Goal: Use online tool/utility: Utilize a website feature to perform a specific function

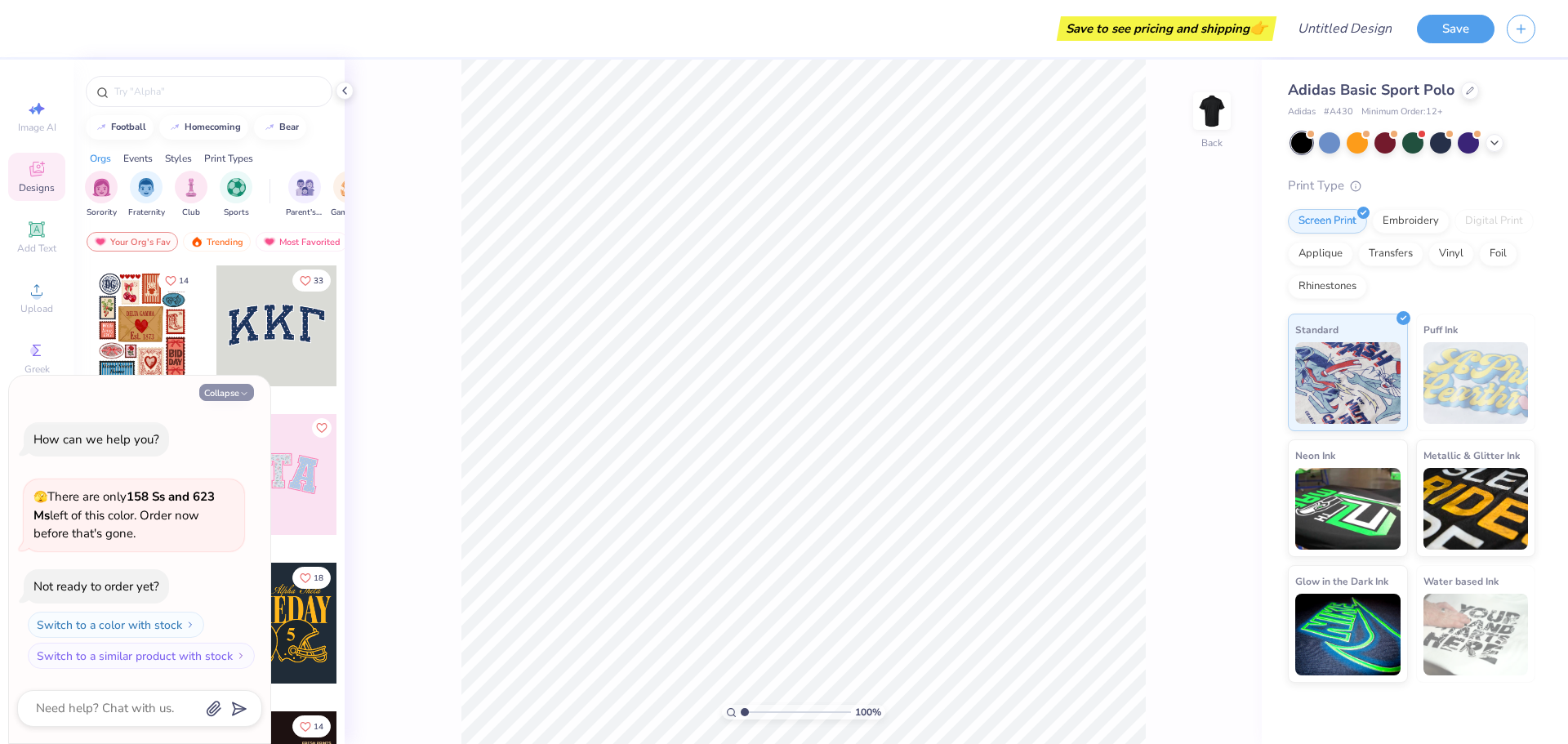
click at [241, 390] on icon "button" at bounding box center [243, 393] width 10 height 10
type textarea "x"
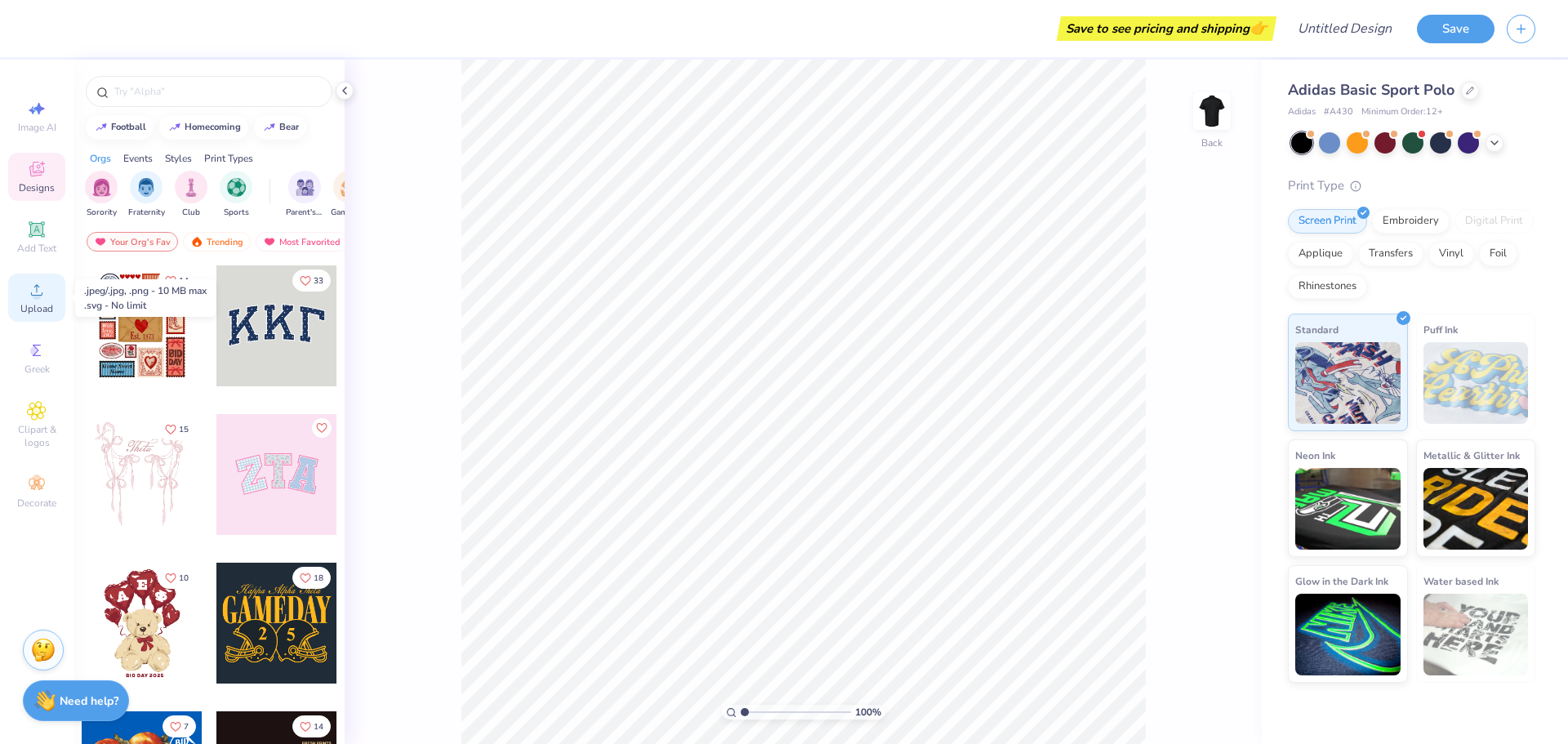
click at [42, 298] on icon at bounding box center [36, 290] width 20 height 20
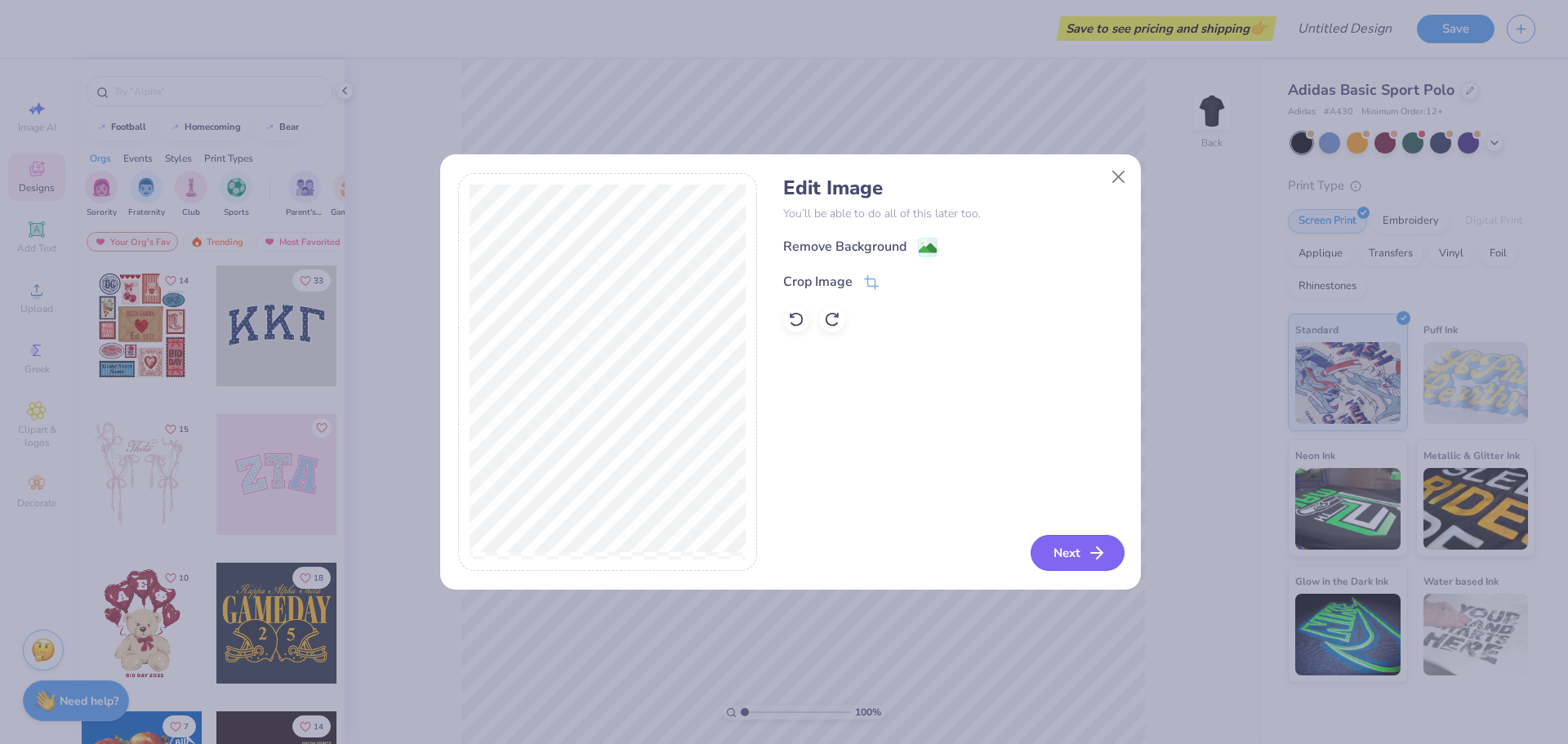
click at [1089, 549] on icon "button" at bounding box center [1097, 553] width 20 height 20
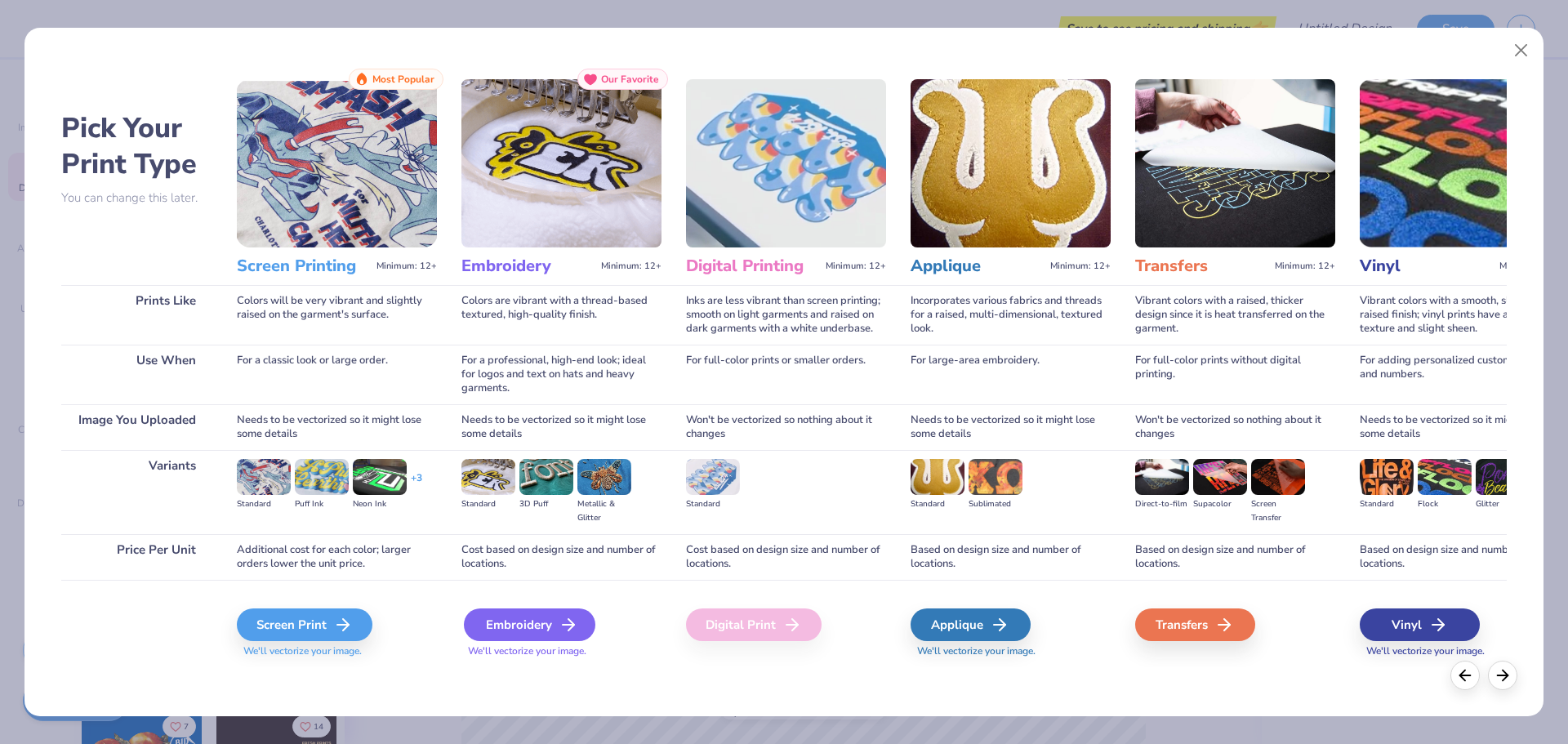
click at [559, 624] on icon at bounding box center [568, 624] width 20 height 20
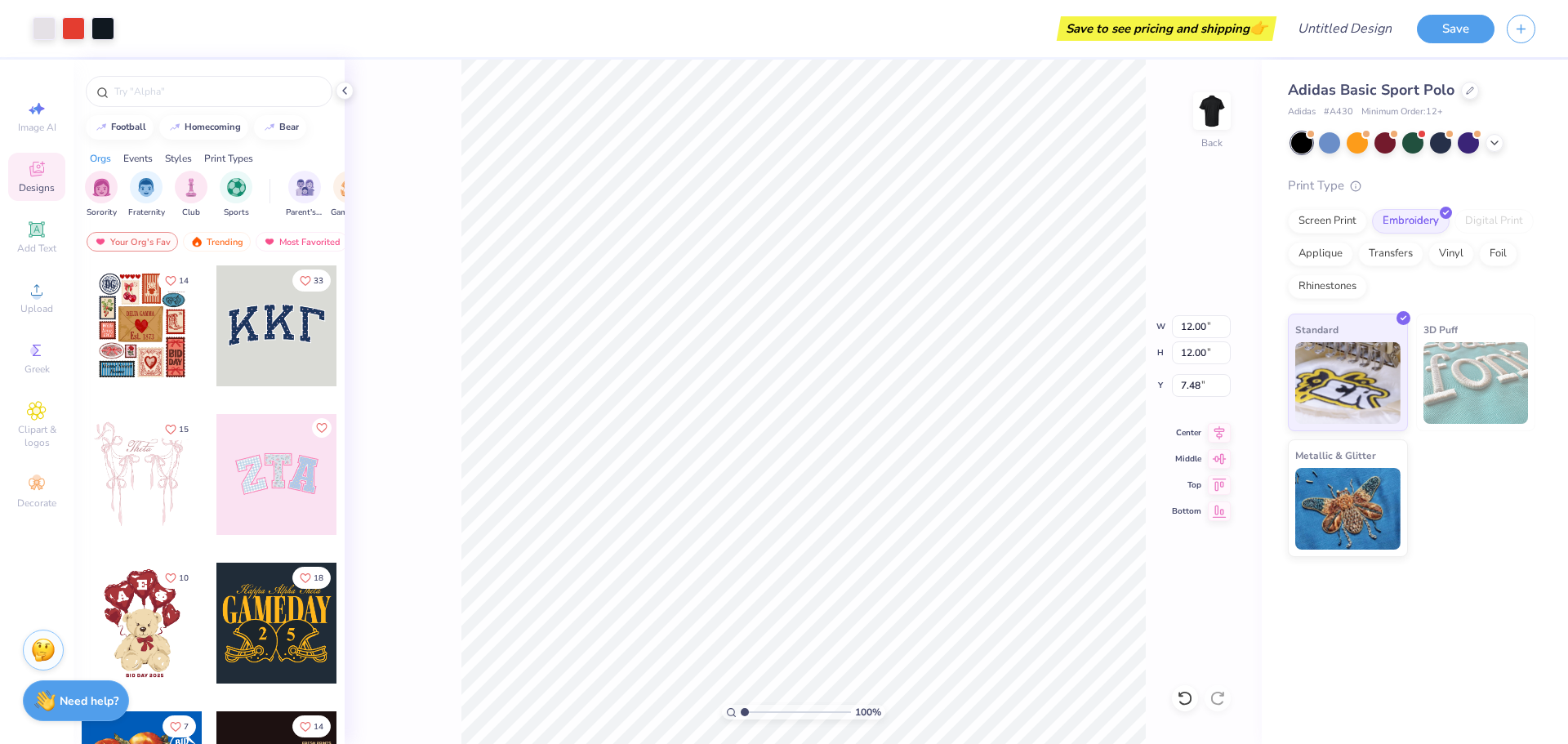
type input "7.48"
click at [934, 346] on li "Cut" at bounding box center [945, 341] width 128 height 33
click at [38, 116] on icon at bounding box center [36, 108] width 20 height 20
select select "4"
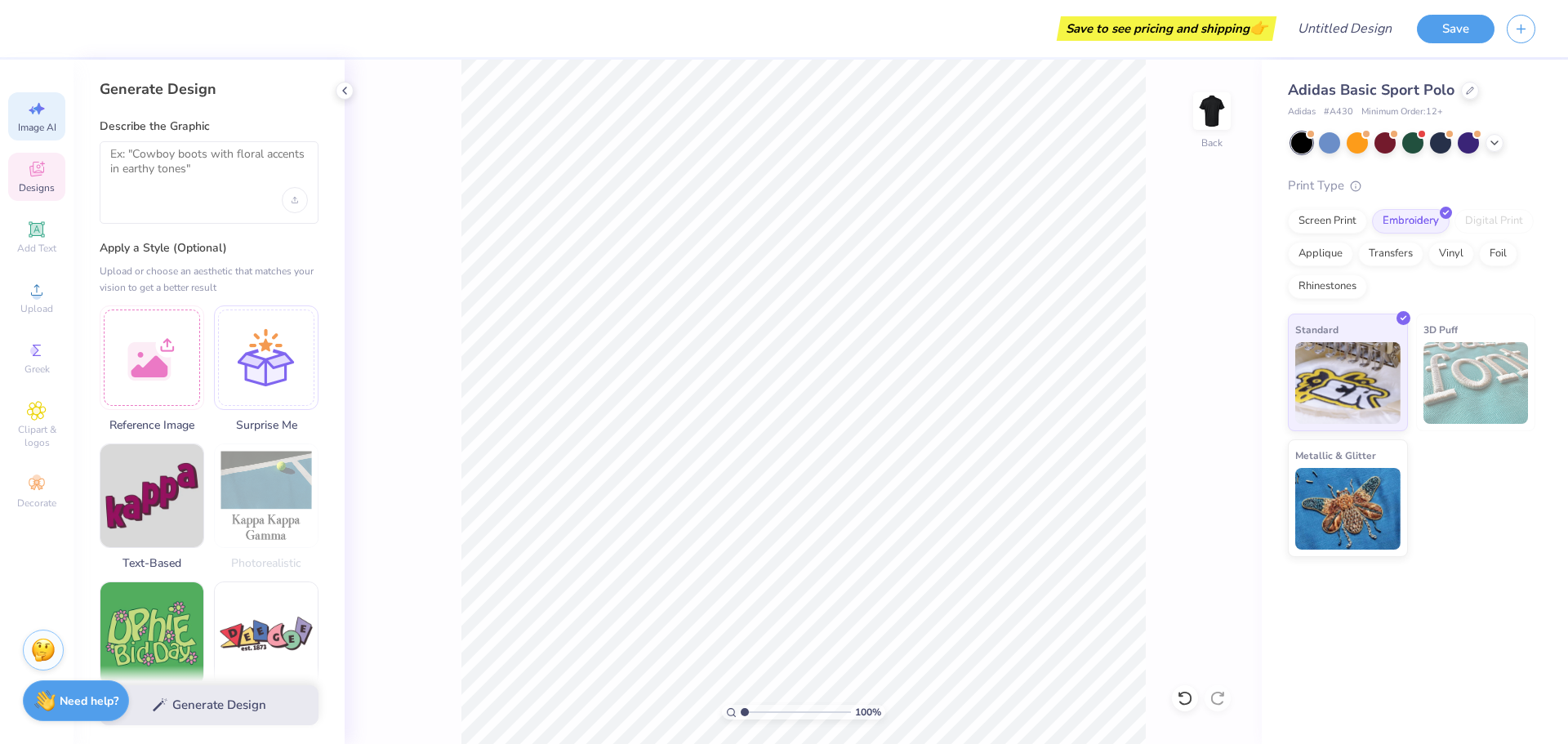
click at [38, 160] on icon at bounding box center [36, 169] width 20 height 20
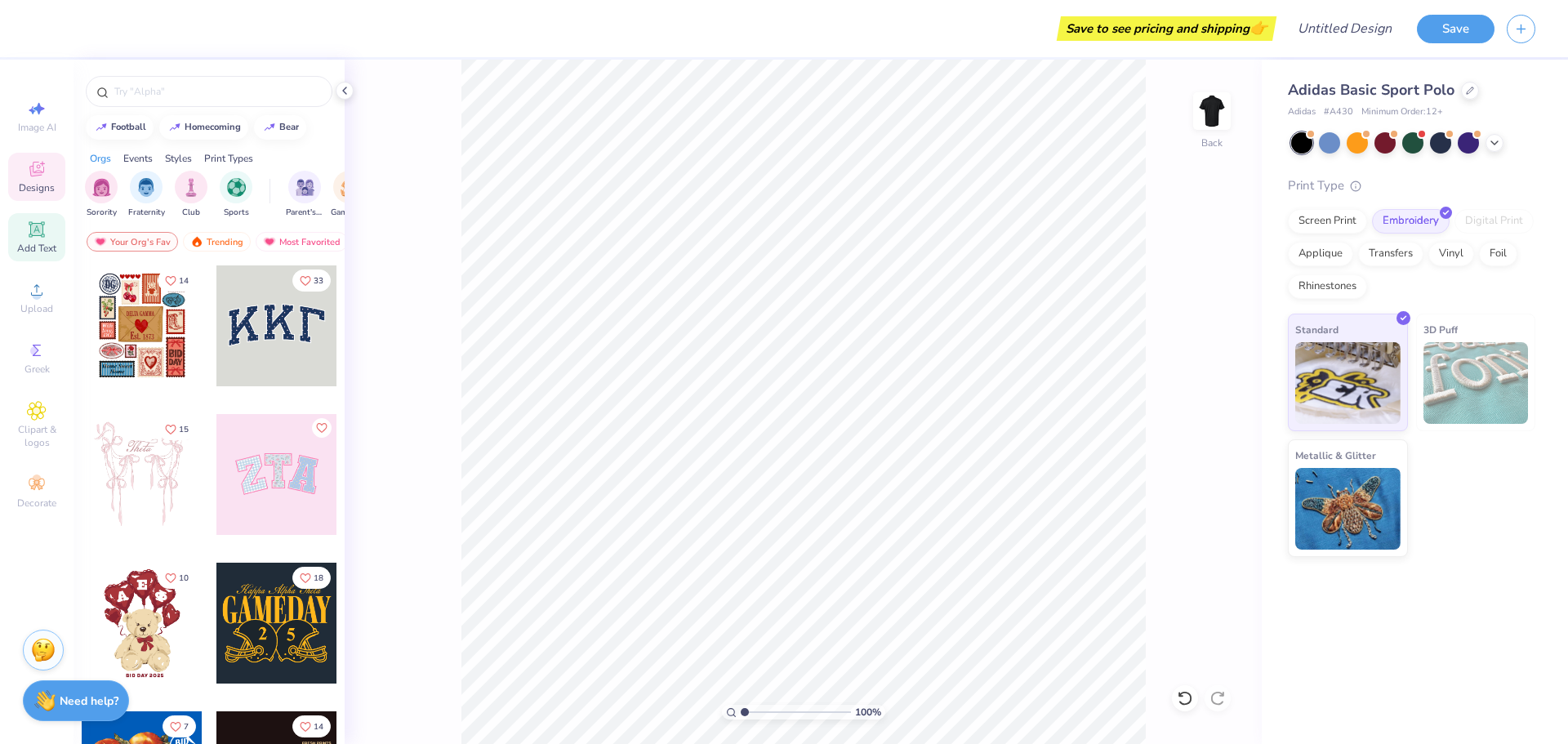
click at [32, 230] on icon at bounding box center [36, 230] width 12 height 12
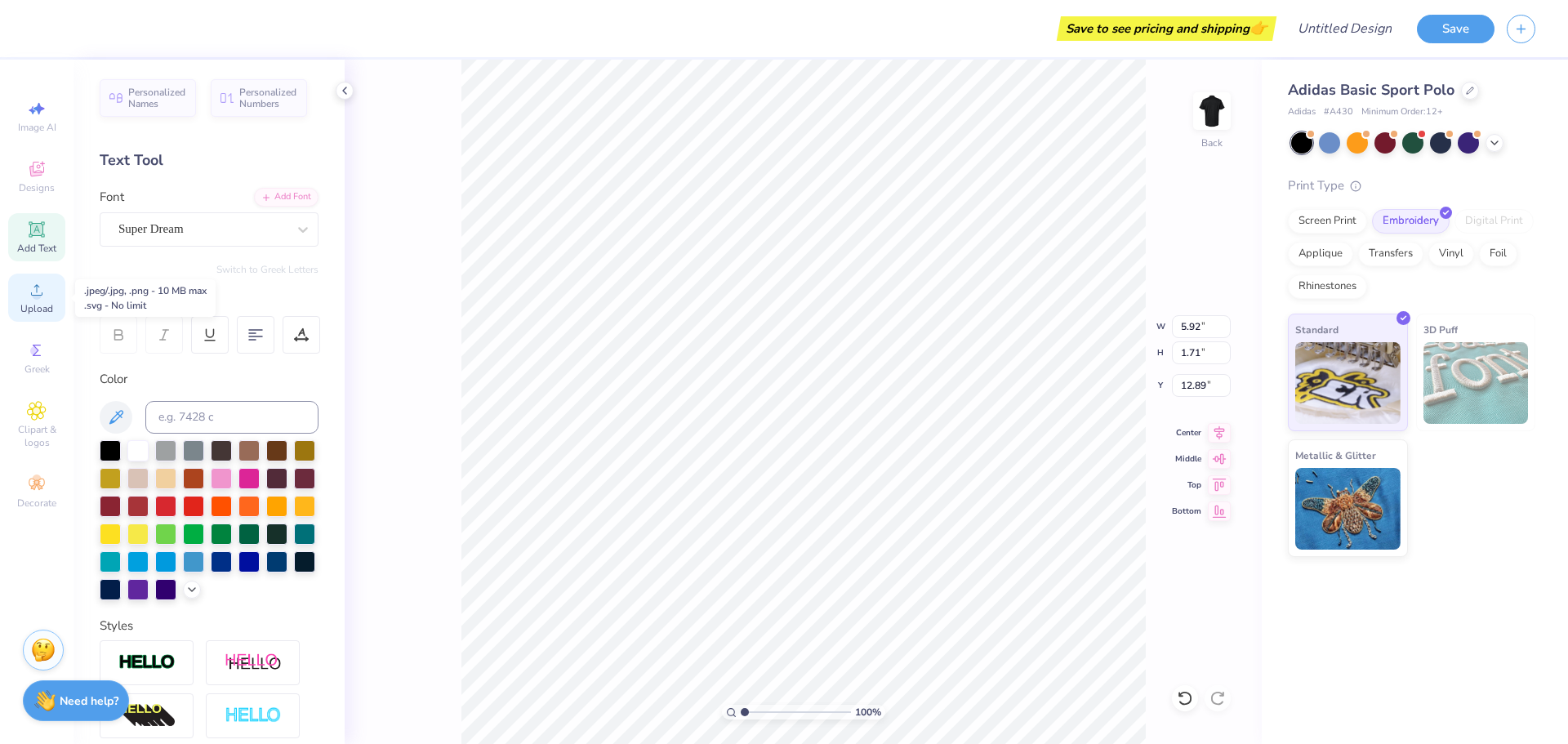
click at [47, 301] on div "Upload" at bounding box center [36, 298] width 57 height 49
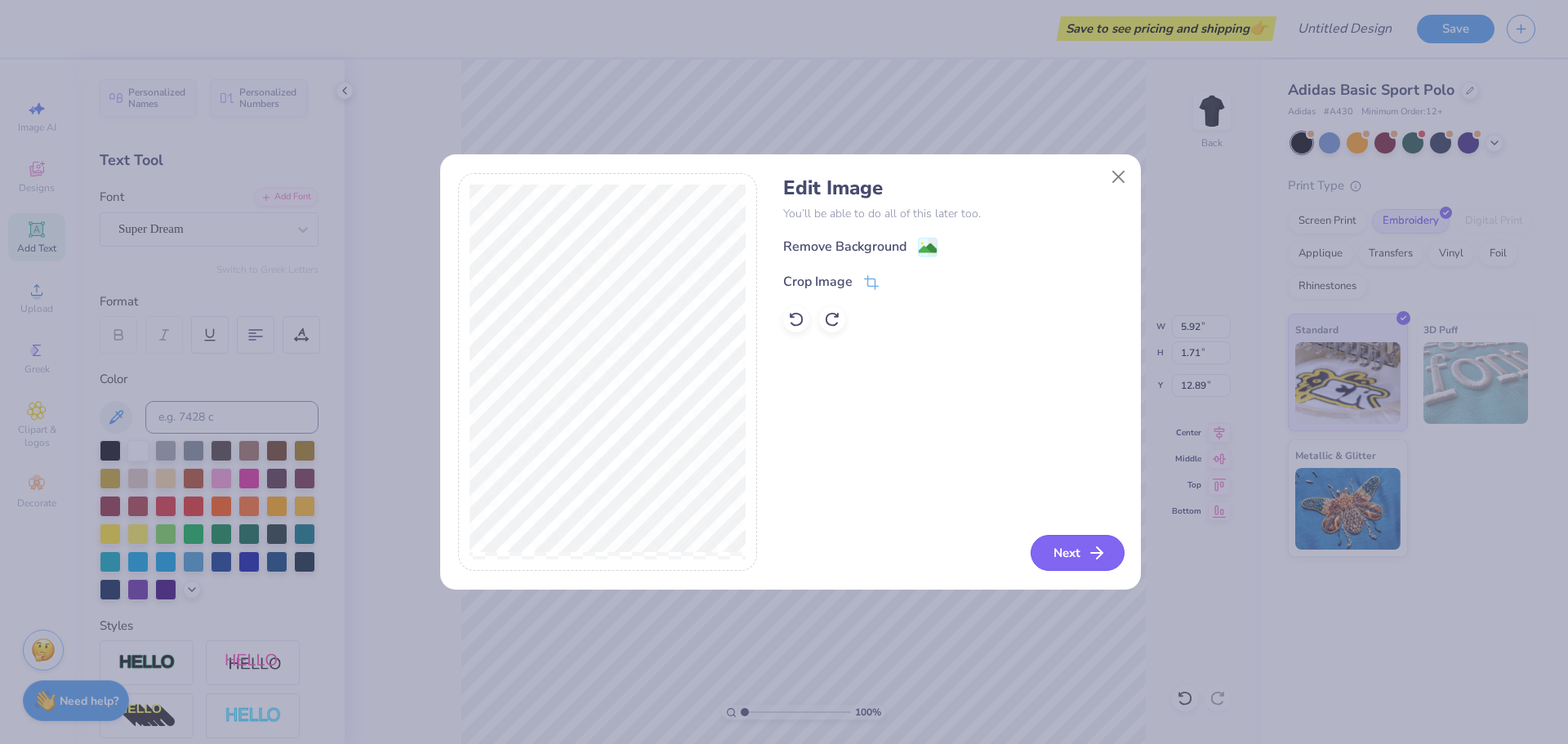
click at [1086, 546] on button "Next" at bounding box center [1078, 553] width 94 height 36
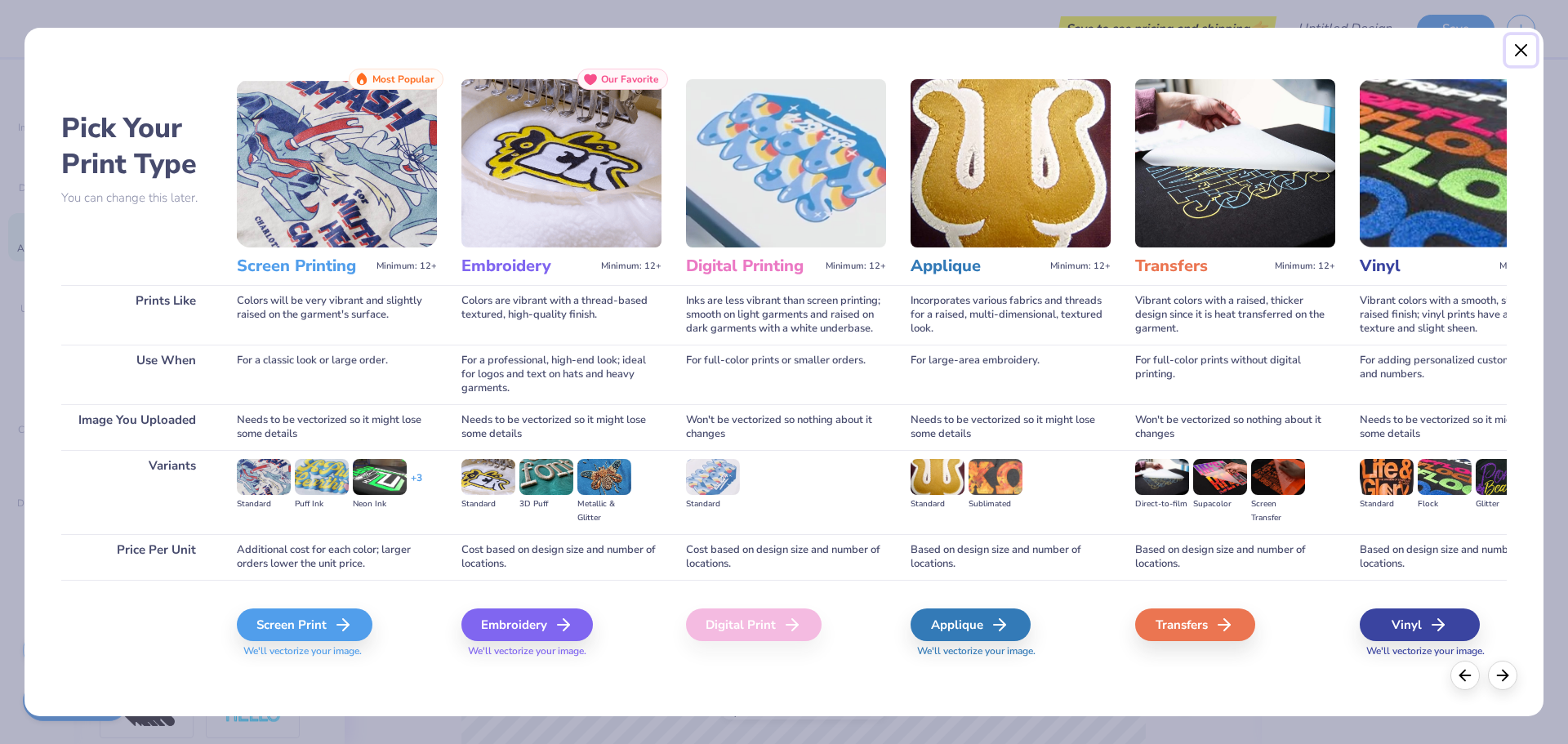
click at [1520, 49] on button "Close" at bounding box center [1522, 51] width 31 height 31
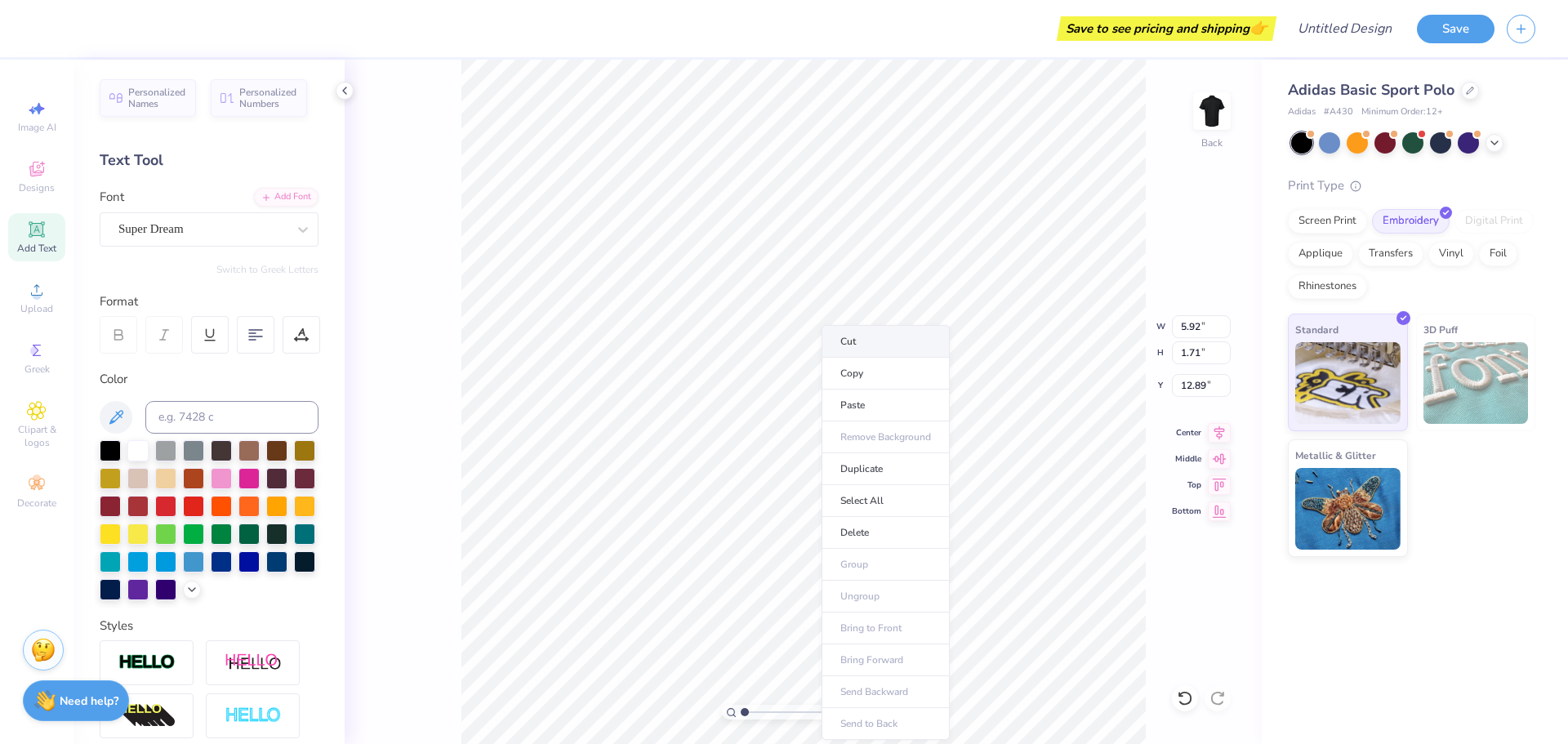
click at [859, 338] on li "Cut" at bounding box center [886, 341] width 128 height 33
click at [28, 300] on div "Upload" at bounding box center [36, 298] width 57 height 49
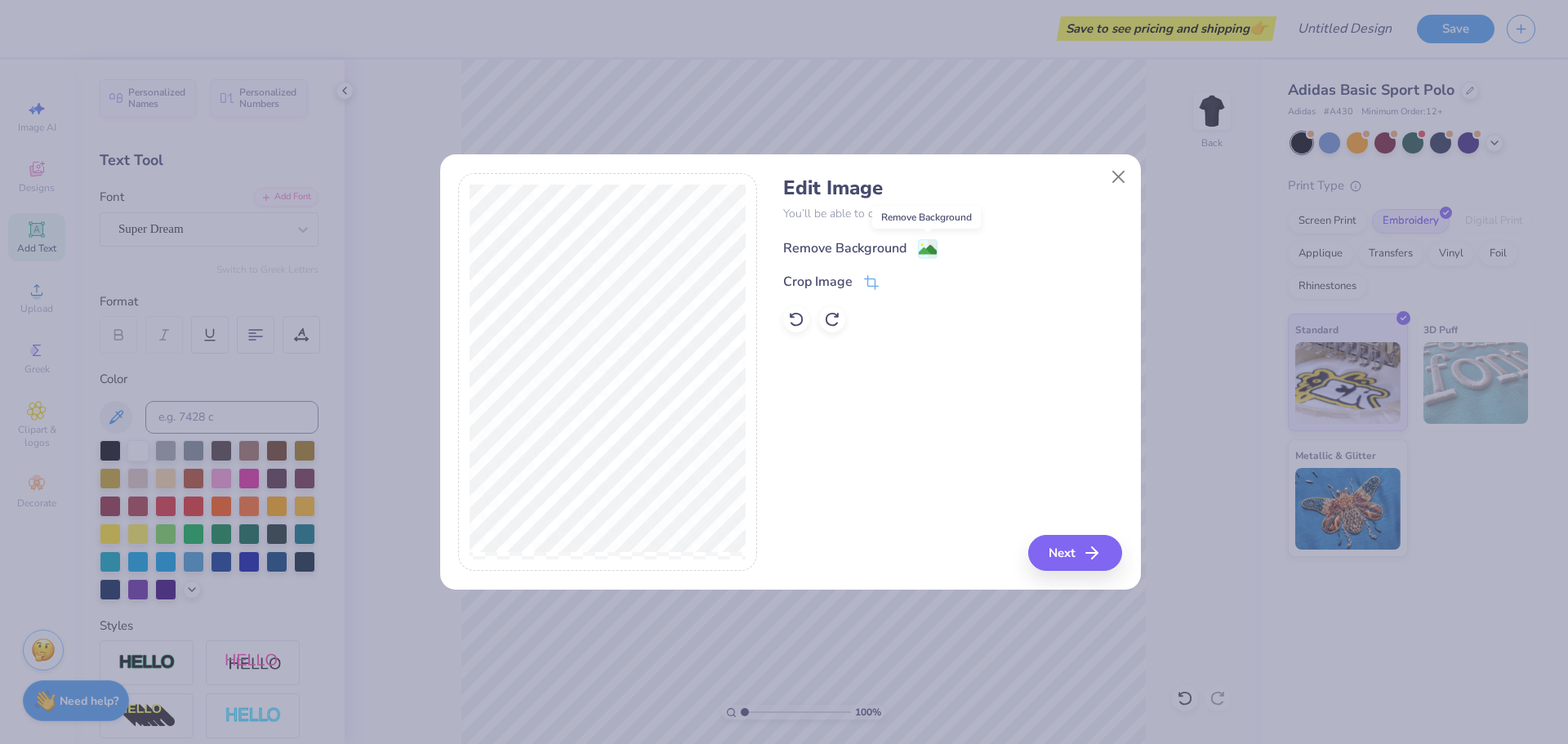
click at [926, 247] on image at bounding box center [927, 249] width 18 height 18
click at [801, 317] on icon at bounding box center [796, 319] width 16 height 16
click at [844, 319] on div at bounding box center [832, 320] width 26 height 26
click at [1099, 547] on icon "button" at bounding box center [1097, 553] width 20 height 20
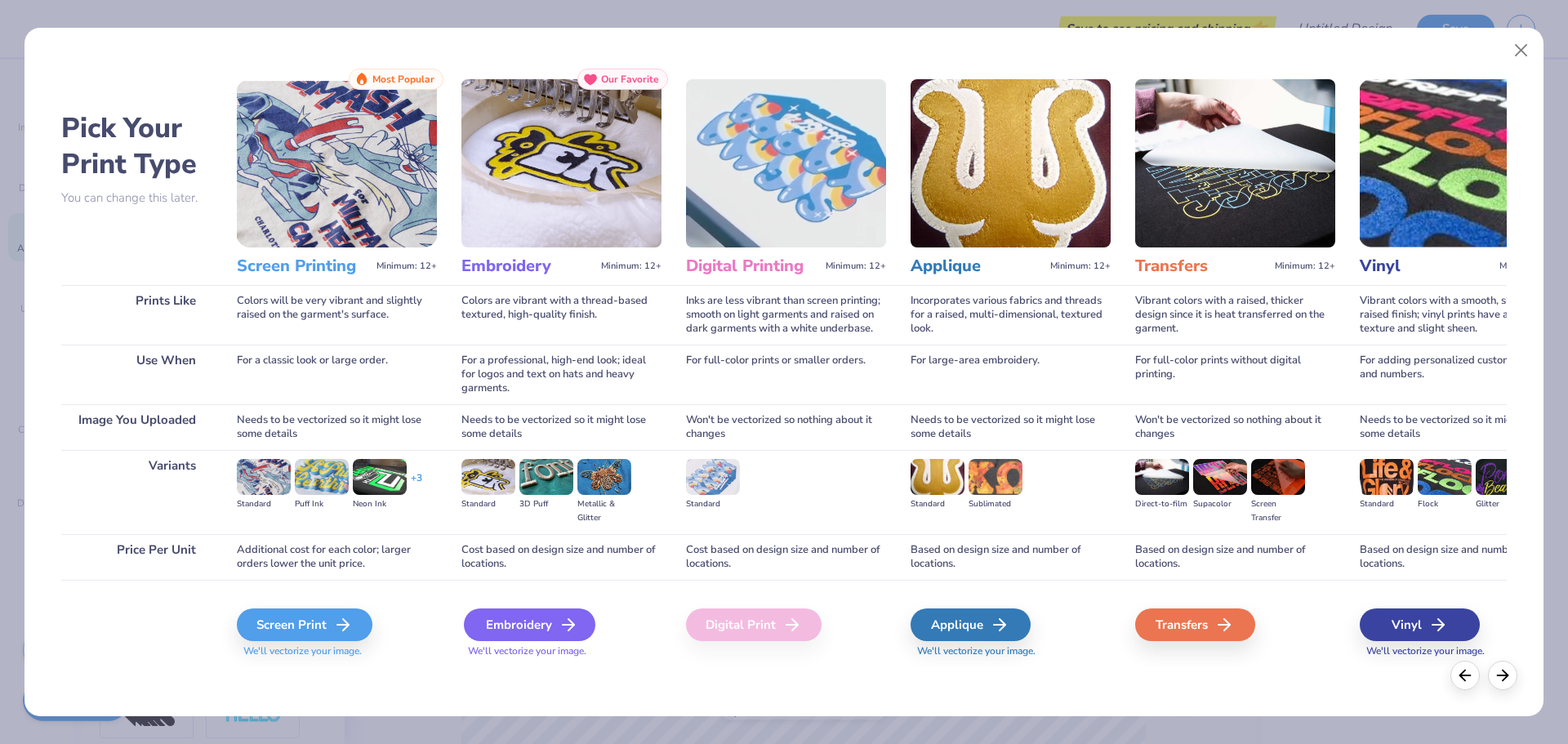
click at [539, 626] on div "Embroidery" at bounding box center [530, 625] width 132 height 33
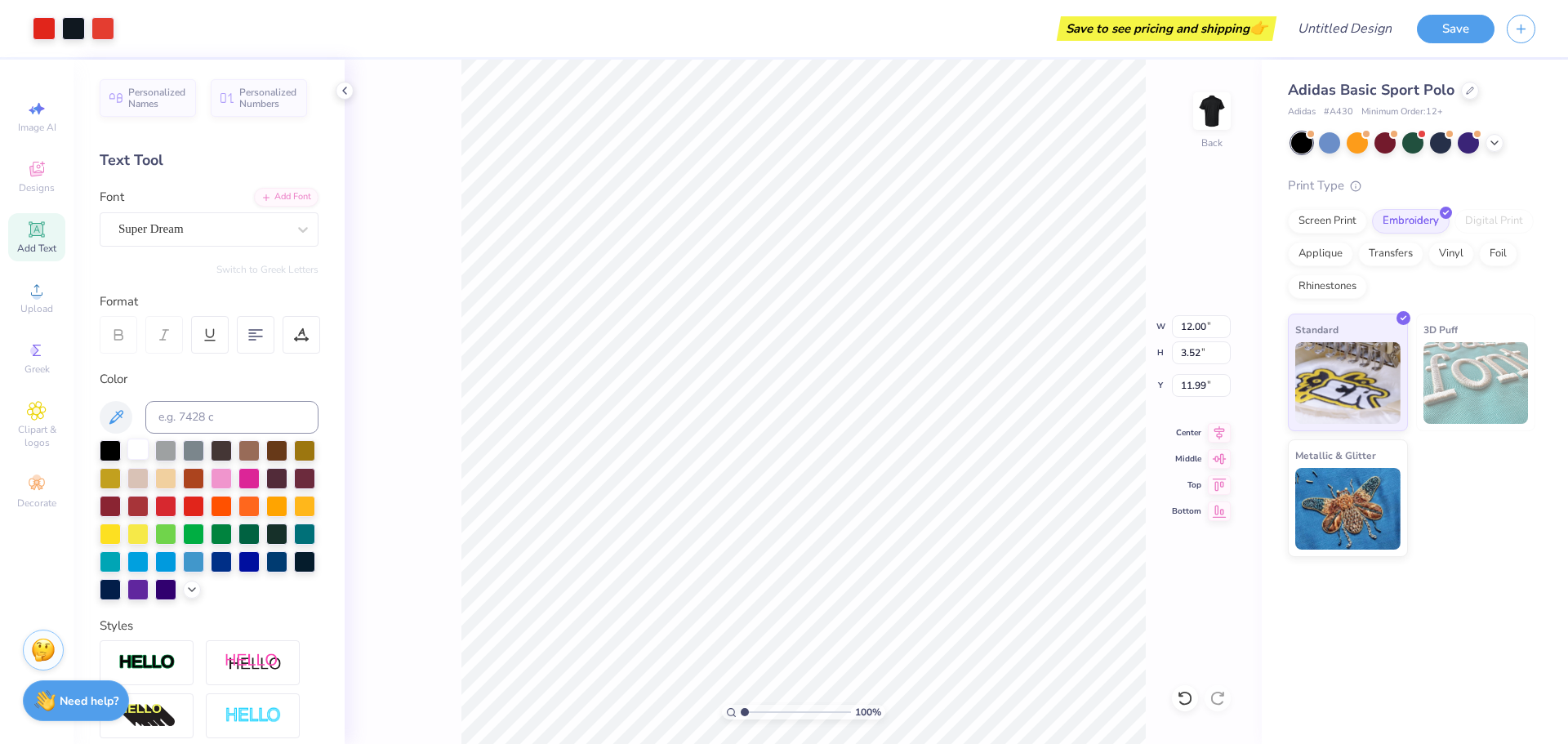
click at [133, 449] on div at bounding box center [138, 450] width 22 height 22
click at [143, 451] on div at bounding box center [138, 450] width 22 height 22
click at [847, 540] on li "Delete" at bounding box center [835, 533] width 128 height 32
click at [27, 298] on icon at bounding box center [36, 290] width 20 height 20
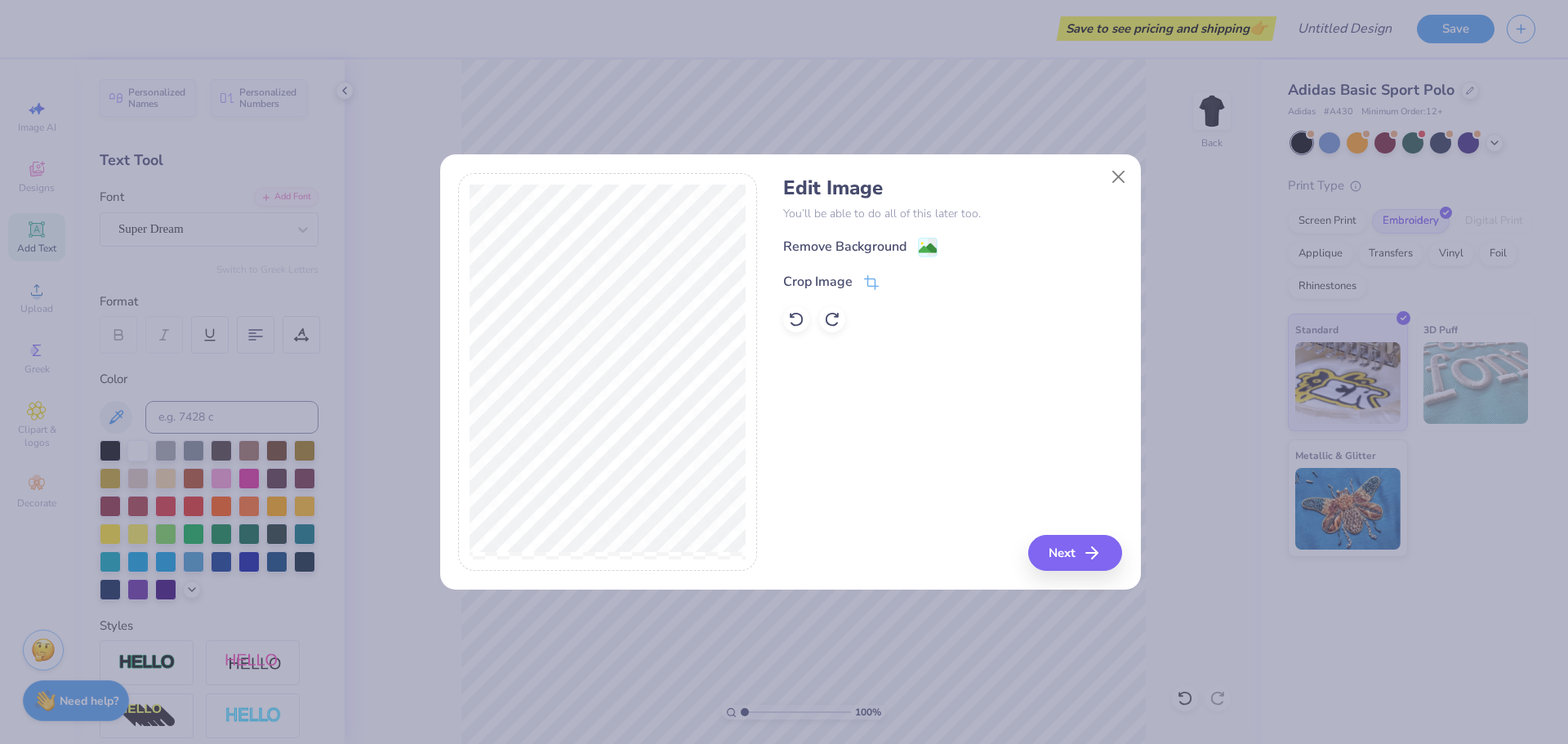
click at [919, 243] on image at bounding box center [927, 248] width 18 height 18
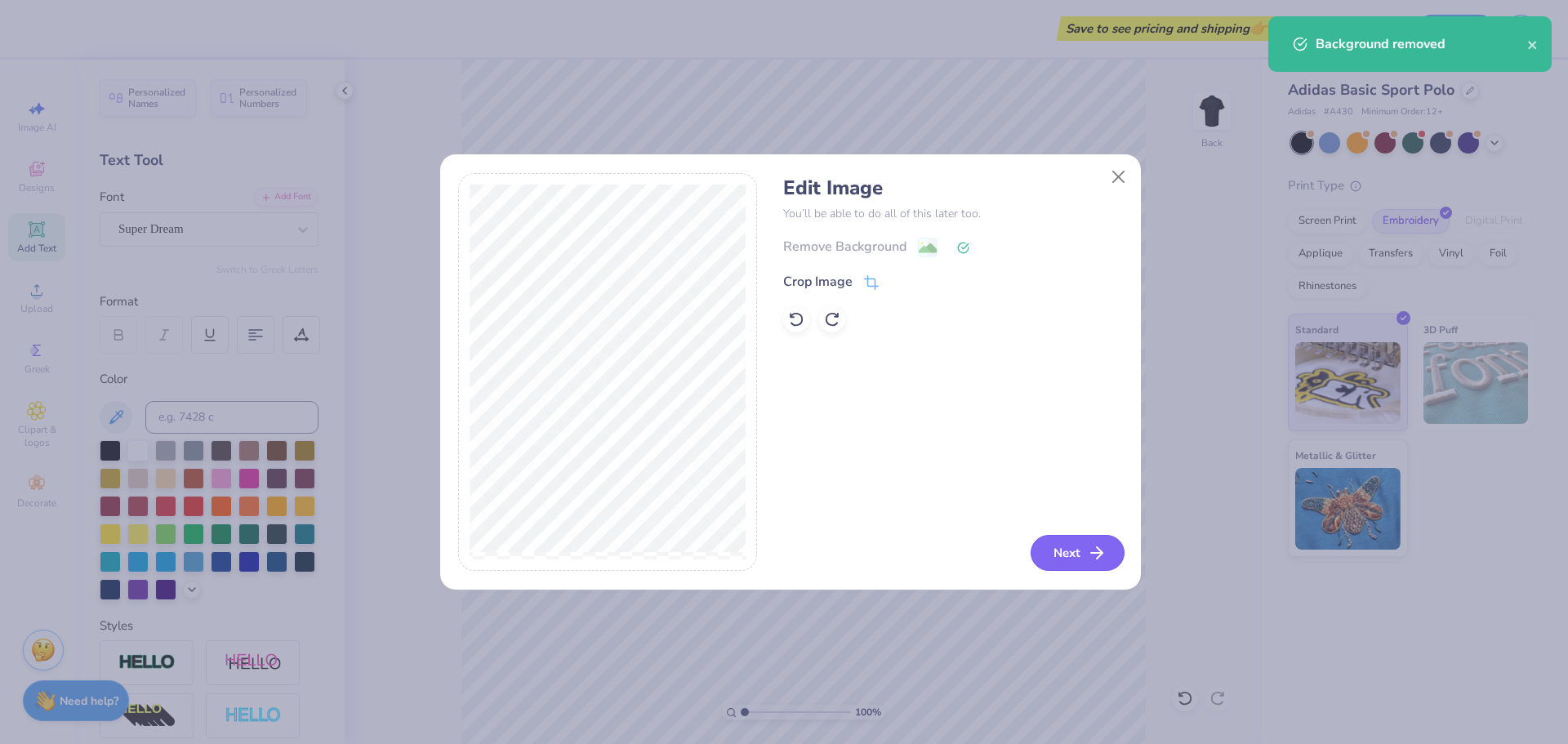
click at [1065, 547] on button "Next" at bounding box center [1078, 553] width 94 height 36
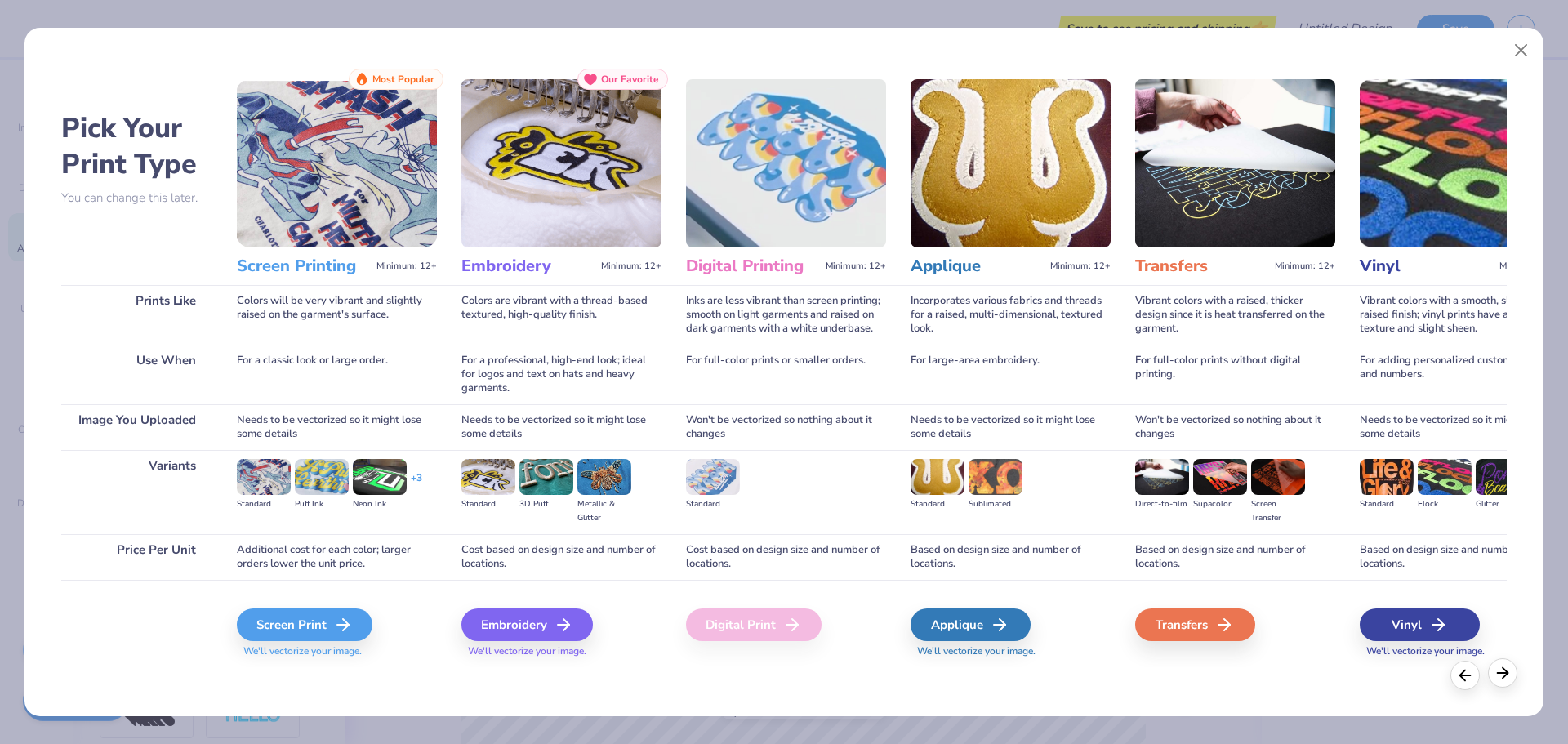
click at [1501, 669] on icon at bounding box center [1502, 673] width 18 height 18
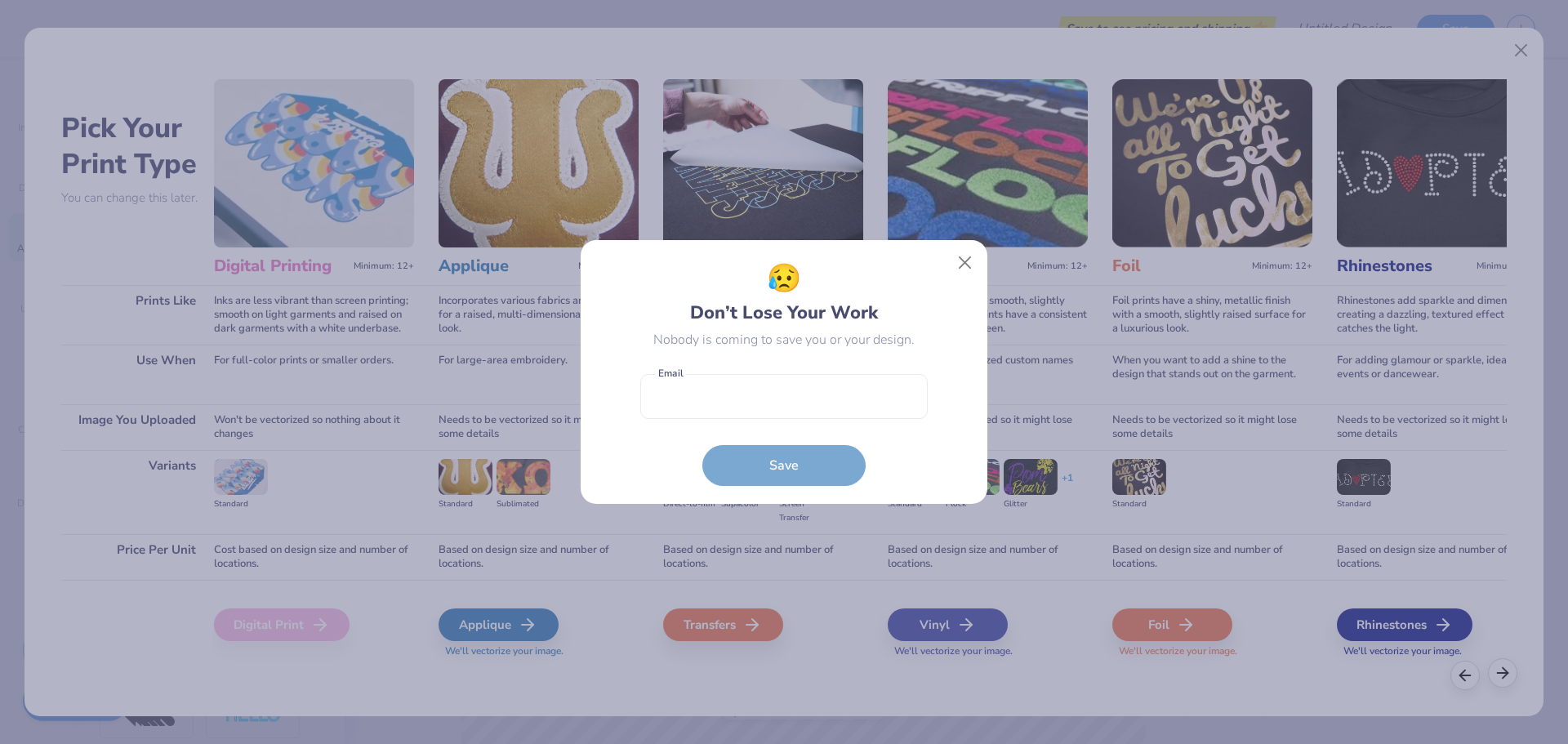
scroll to position [0, 526]
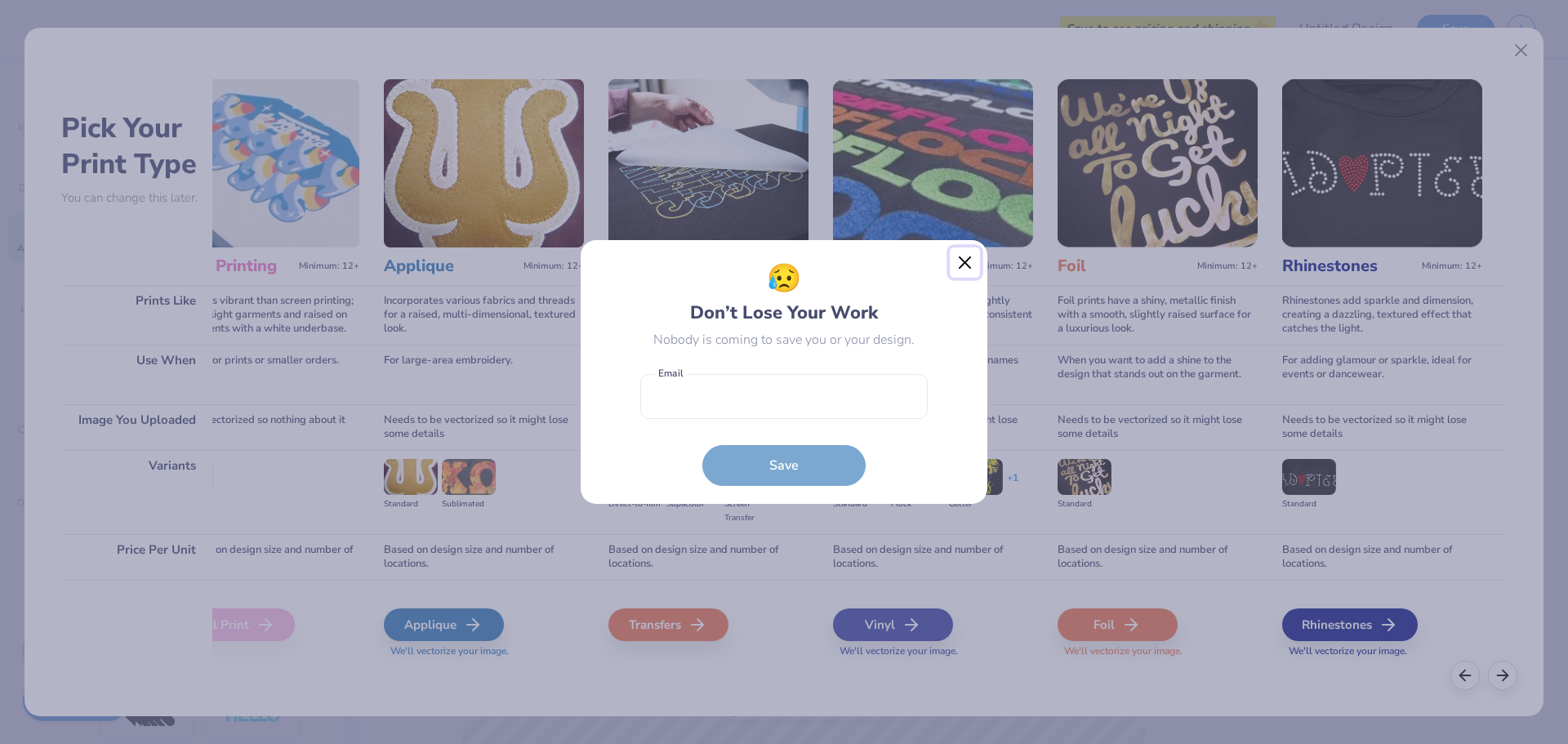
click at [963, 263] on button "Close" at bounding box center [965, 263] width 31 height 31
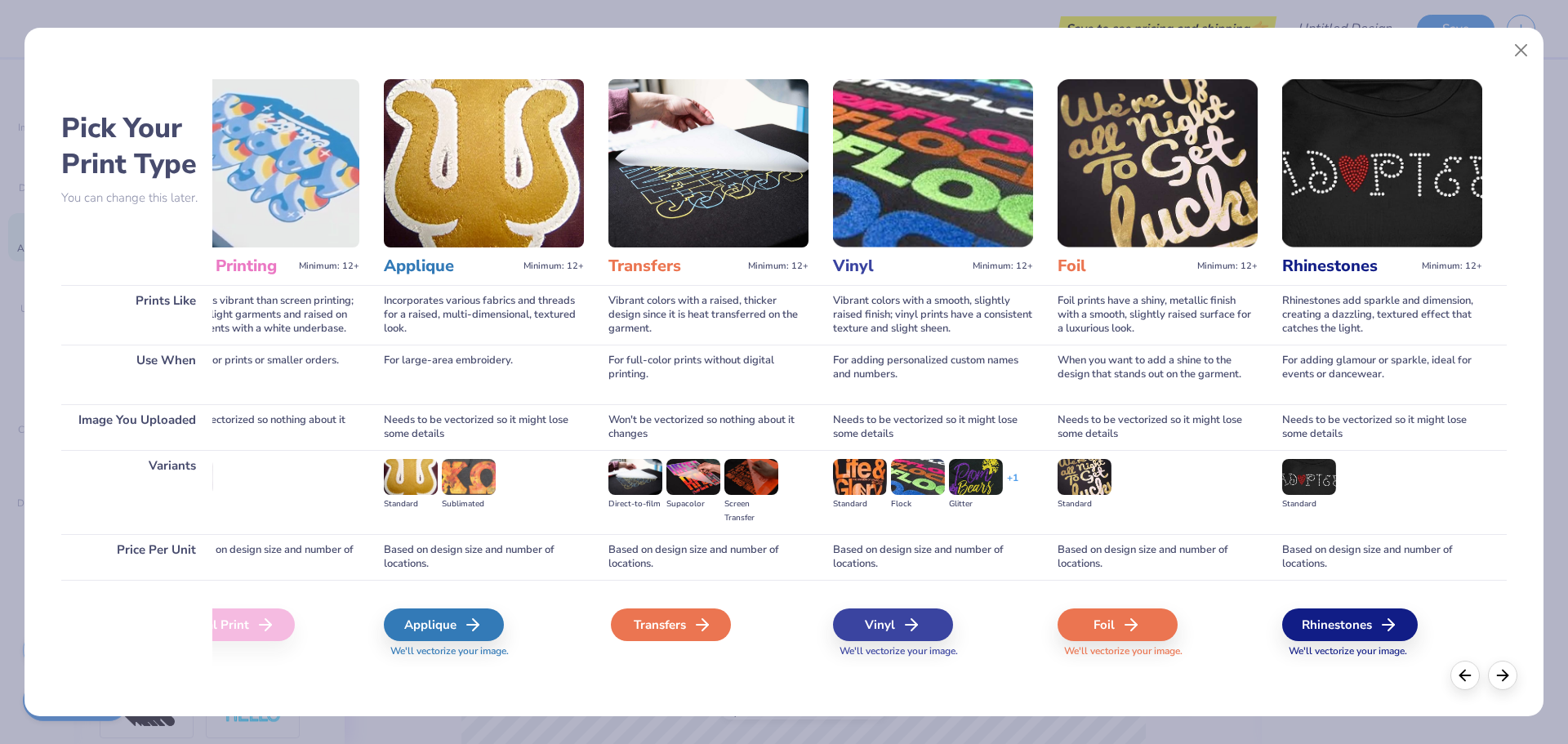
click at [670, 627] on div "Transfers" at bounding box center [671, 625] width 120 height 33
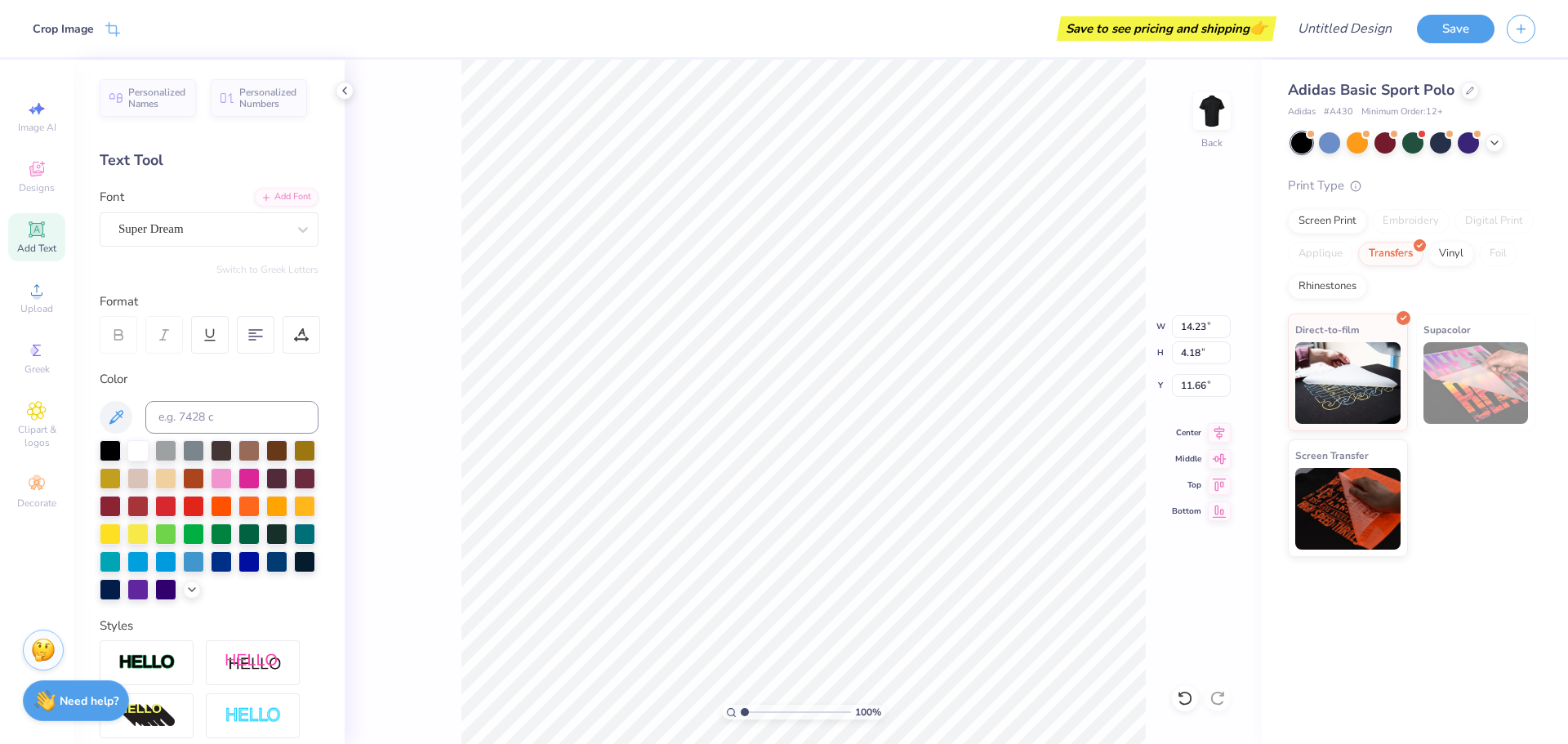
type input "3.00"
type input "4.38"
type input "1.29"
type input "3.00"
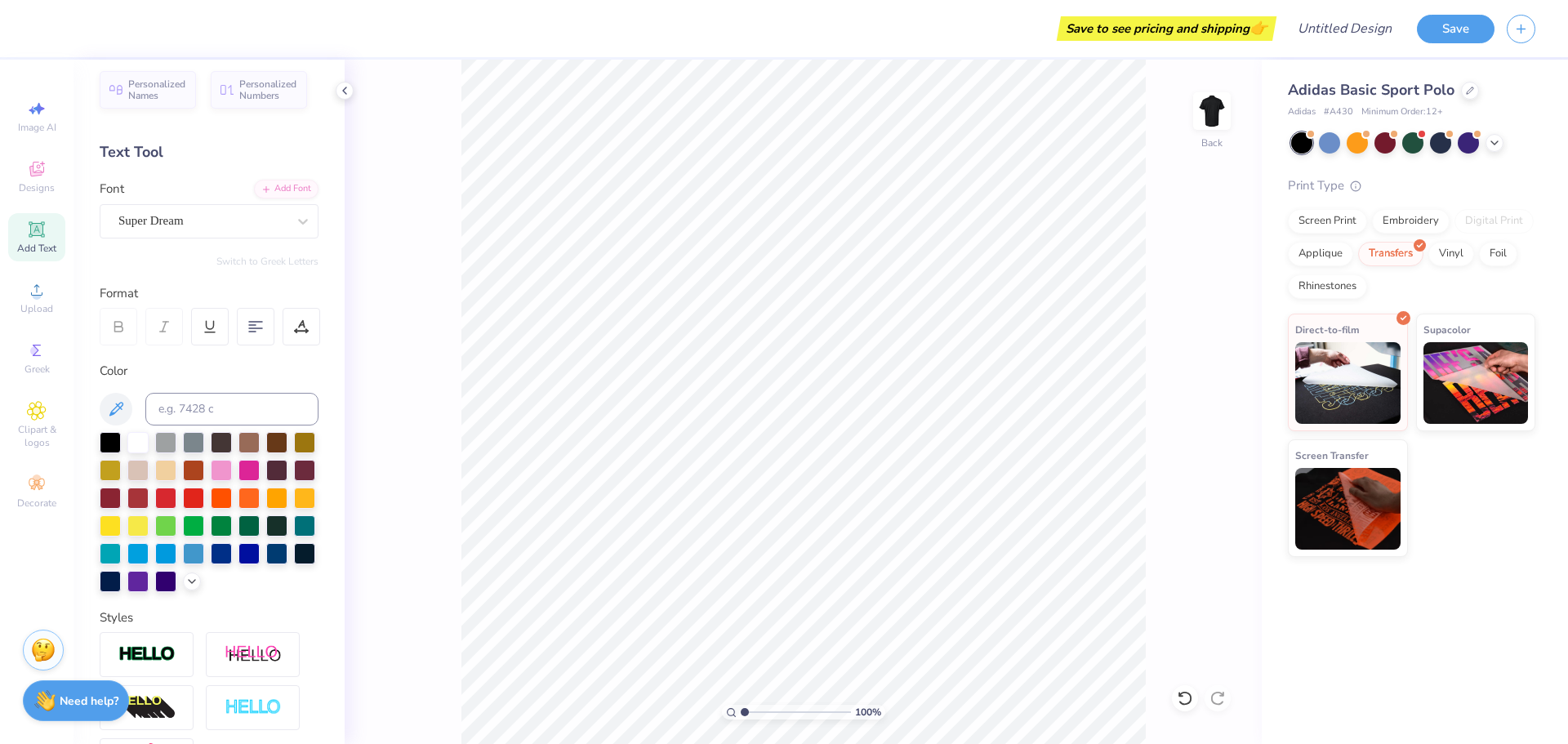
scroll to position [0, 0]
